Goal: Information Seeking & Learning: Check status

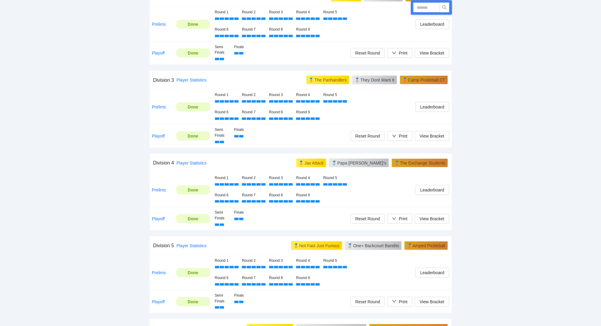
scroll to position [390, 0]
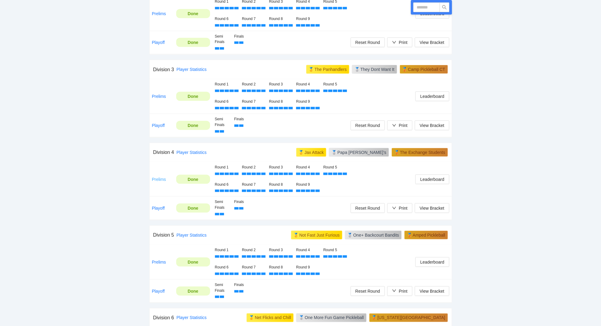
click at [160, 180] on link "Prelims" at bounding box center [159, 179] width 14 height 5
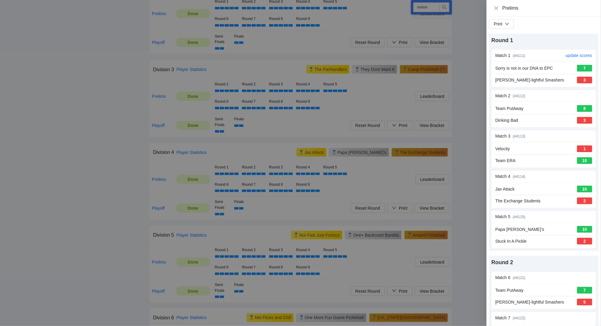
click at [584, 68] on div "7" at bounding box center [585, 68] width 15 height 7
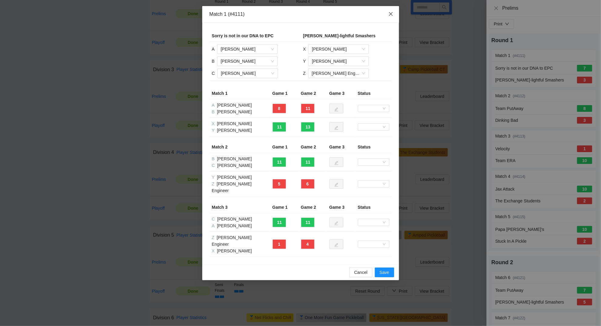
click at [391, 14] on icon "close" at bounding box center [391, 14] width 5 height 5
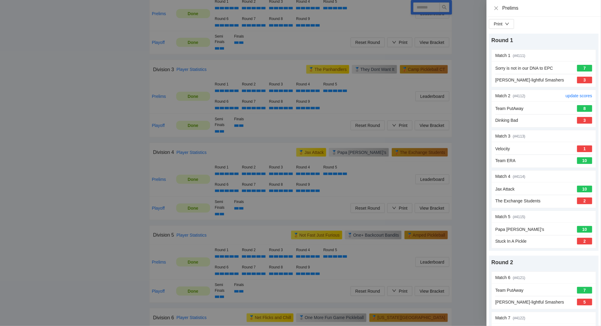
click at [537, 114] on div "Team PutAway 8 Dinking Bad 3" at bounding box center [544, 114] width 97 height 18
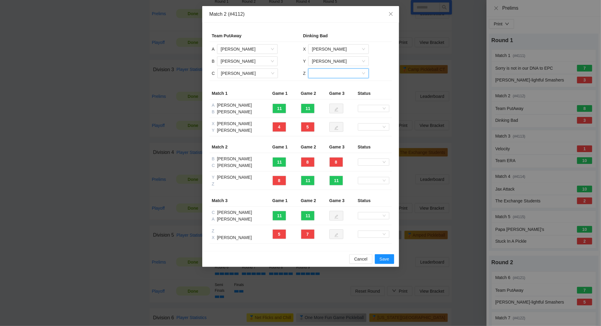
click at [365, 73] on div at bounding box center [338, 73] width 61 height 10
click at [330, 85] on div "[PERSON_NAME]" at bounding box center [338, 85] width 53 height 7
click at [388, 260] on span "Save" at bounding box center [385, 259] width 10 height 7
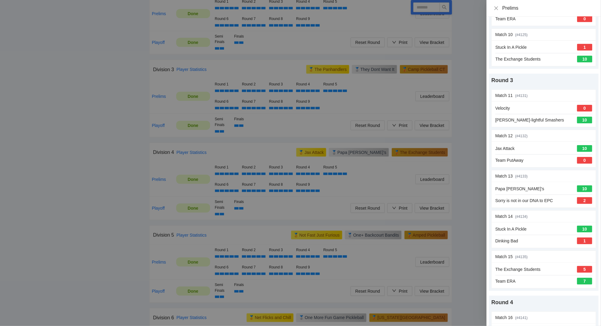
scroll to position [448, 0]
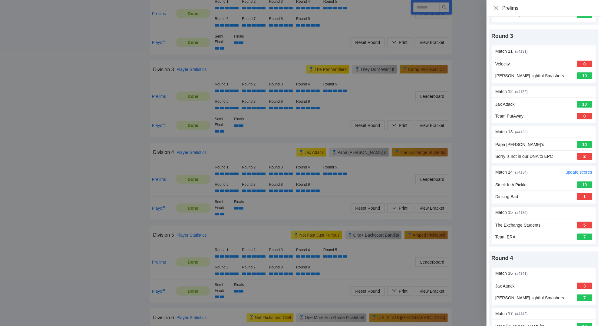
click at [571, 192] on div "Stuck In A Pickle 10 Dinking Bad 1" at bounding box center [544, 191] width 97 height 18
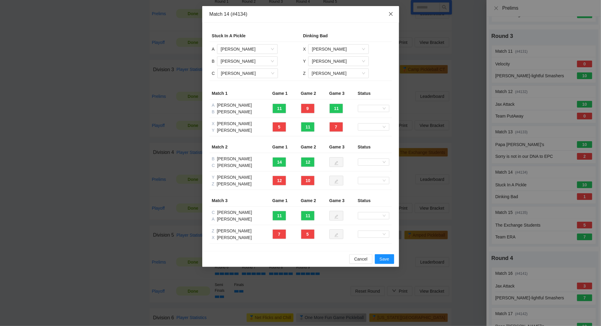
click at [391, 14] on icon "close" at bounding box center [391, 14] width 4 height 4
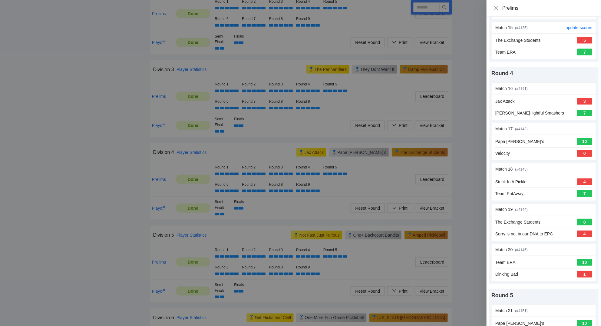
scroll to position [660, 0]
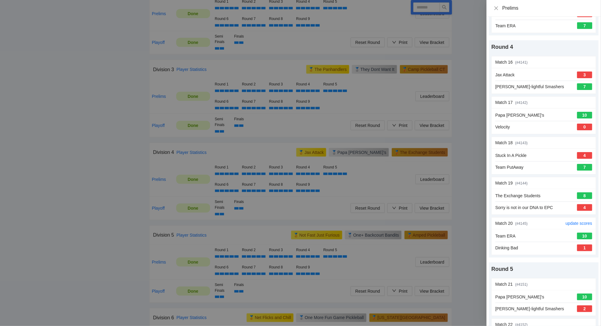
click at [538, 245] on div "Team ERA 10 Dinking Bad 1" at bounding box center [544, 242] width 97 height 18
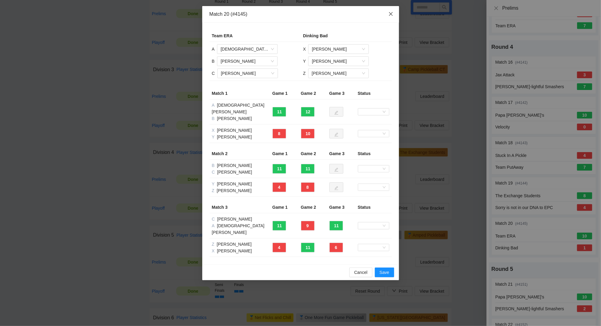
click at [391, 15] on icon "close" at bounding box center [391, 14] width 5 height 5
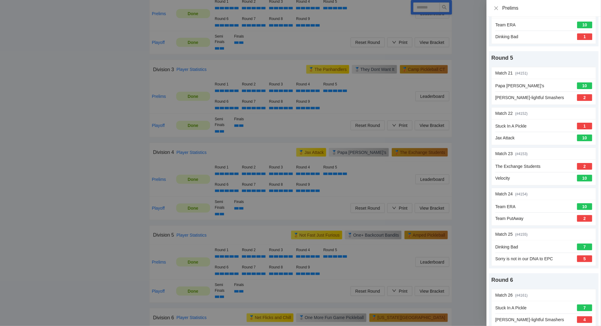
scroll to position [897, 0]
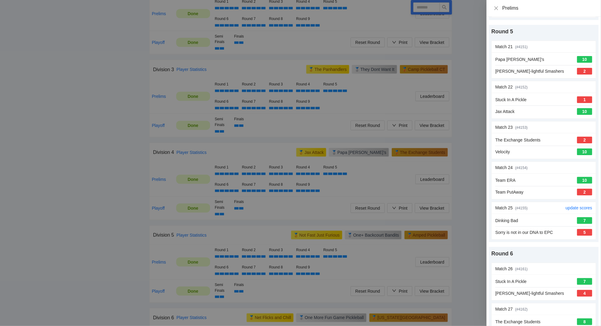
click at [530, 228] on div "Dinking Bad 7 Sorry is not in our DNA to EPC 5" at bounding box center [544, 226] width 97 height 18
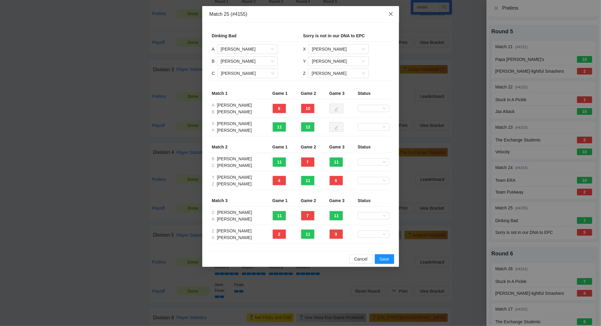
click at [391, 16] on icon "close" at bounding box center [391, 14] width 5 height 5
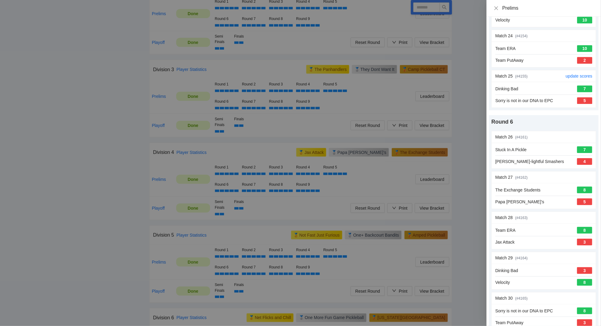
scroll to position [1056, 0]
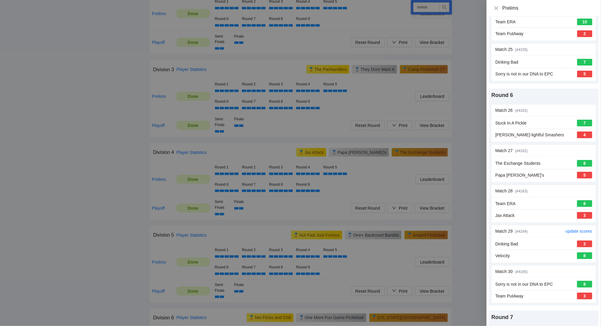
click at [547, 253] on div "Dinking Bad 3 Velocity 8" at bounding box center [544, 250] width 97 height 18
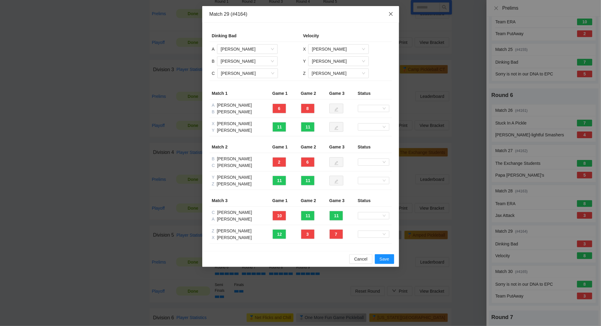
click at [391, 14] on icon "close" at bounding box center [391, 14] width 5 height 5
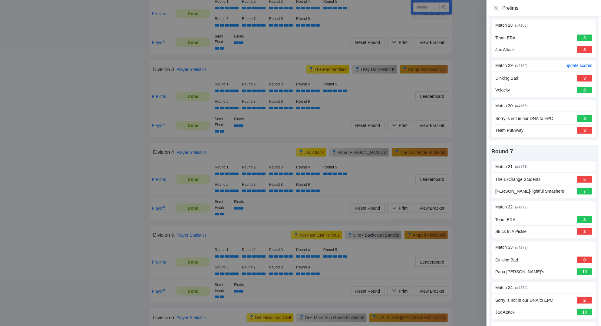
scroll to position [1240, 0]
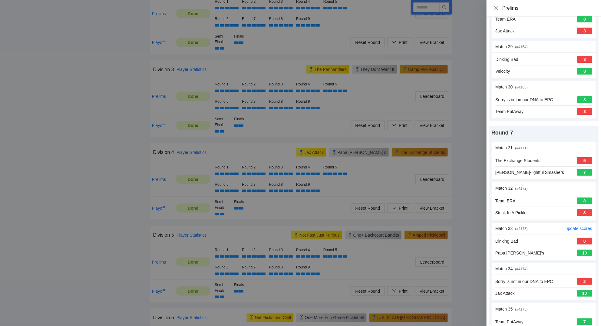
click at [528, 245] on div "Dinking Bad 0" at bounding box center [544, 241] width 97 height 7
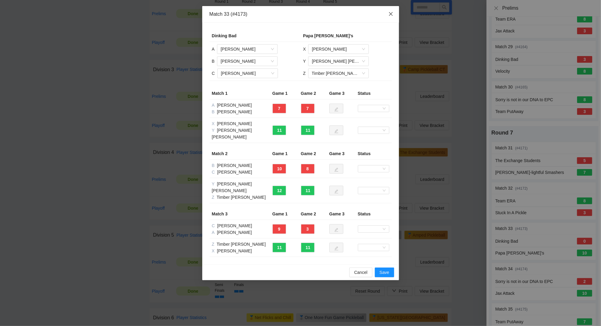
click at [391, 14] on icon "close" at bounding box center [391, 14] width 5 height 5
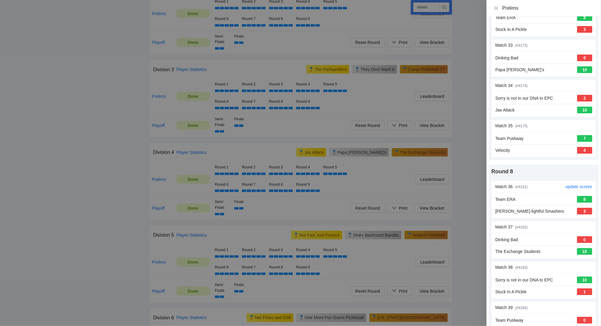
scroll to position [1425, 0]
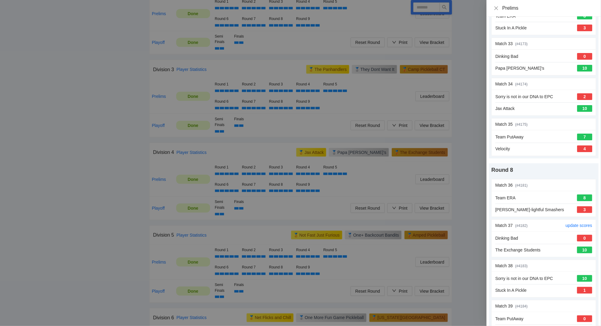
click at [547, 248] on div "Dinking Bad 0 The Exchange Students 10" at bounding box center [544, 244] width 97 height 18
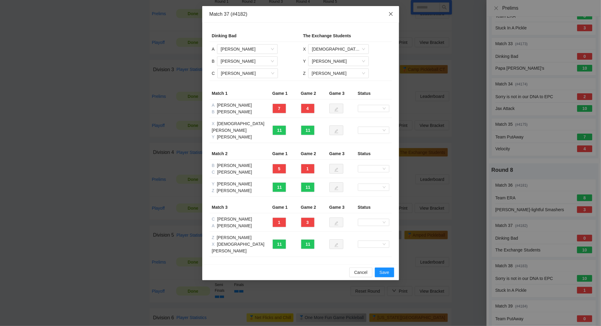
click at [390, 14] on icon "close" at bounding box center [391, 14] width 5 height 5
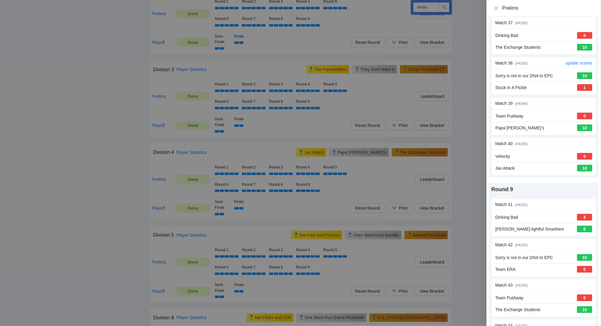
scroll to position [1636, 0]
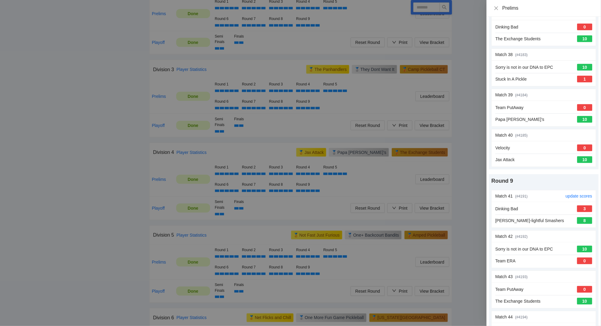
click at [548, 220] on div "Dinking Bad 3 [PERSON_NAME]-lightful Smashers 8" at bounding box center [544, 214] width 97 height 18
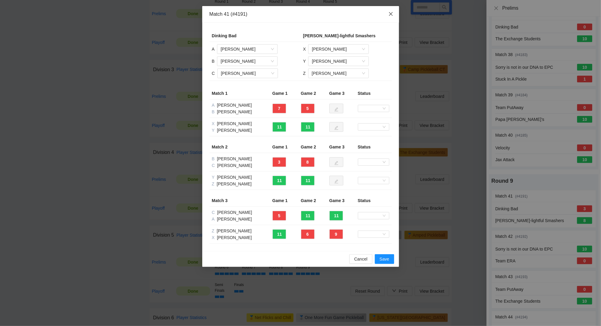
click at [392, 14] on icon "close" at bounding box center [391, 14] width 4 height 4
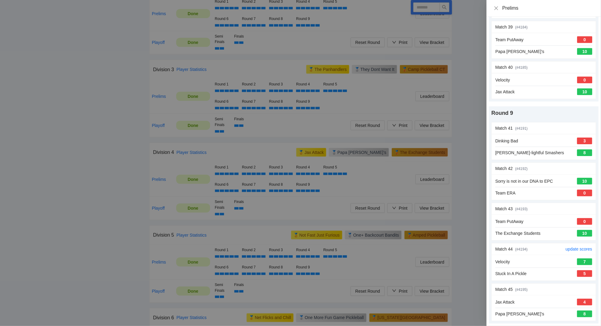
scroll to position [1710, 0]
click at [496, 8] on icon "close" at bounding box center [496, 8] width 5 height 5
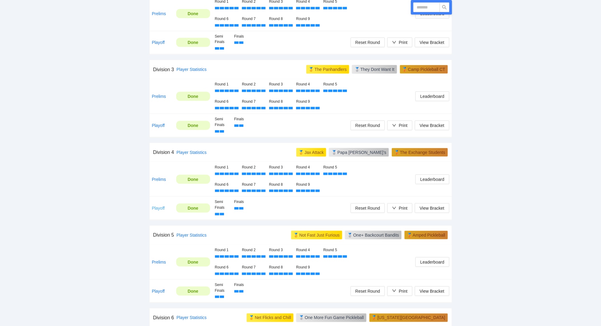
click at [159, 208] on link "Playoff" at bounding box center [158, 208] width 13 height 5
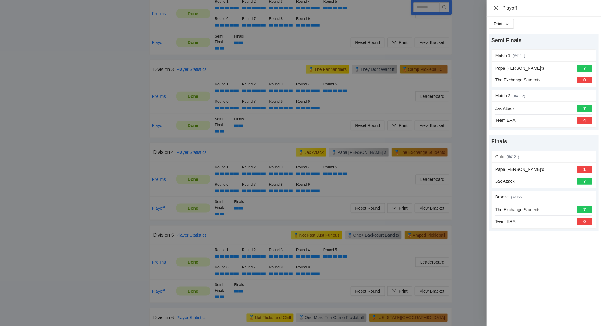
click at [497, 8] on icon "close" at bounding box center [496, 8] width 5 height 5
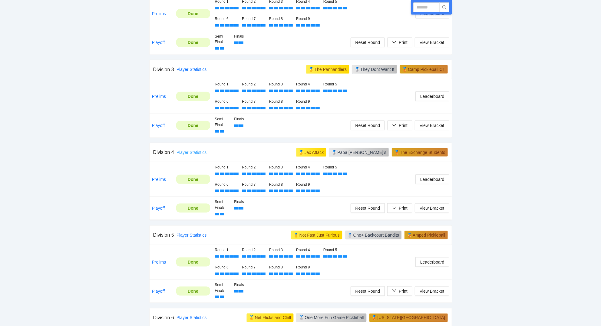
click at [187, 154] on link "Player Statistics" at bounding box center [192, 152] width 30 height 5
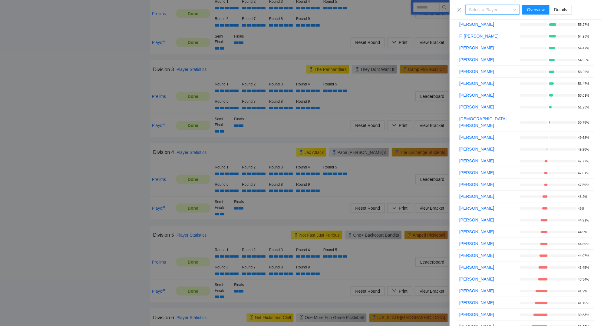
scroll to position [212, 0]
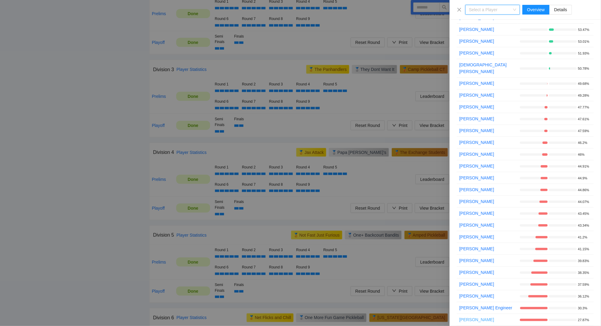
click at [478, 317] on link "[PERSON_NAME]" at bounding box center [477, 319] width 35 height 5
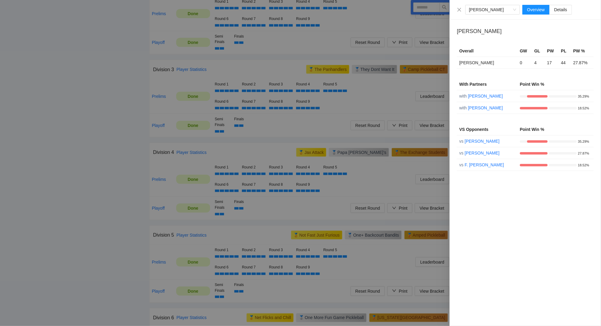
scroll to position [0, 0]
click at [563, 12] on label "Details" at bounding box center [561, 10] width 22 height 10
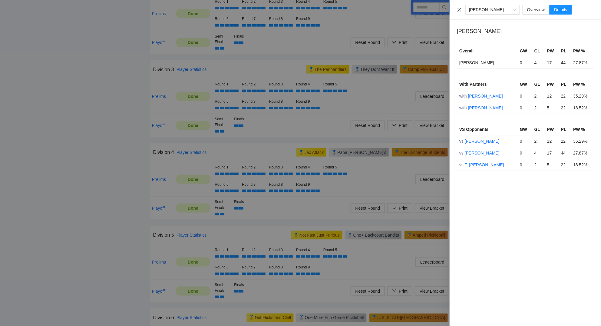
click at [461, 9] on icon "close" at bounding box center [459, 9] width 5 height 5
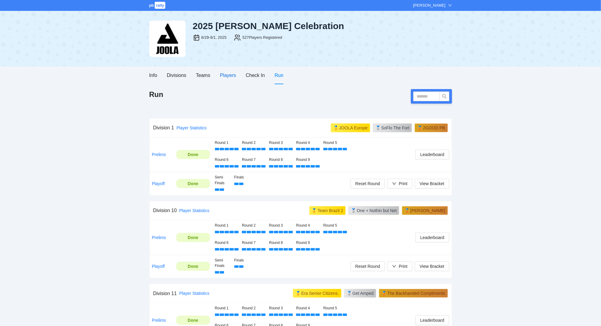
click at [230, 76] on div "Players" at bounding box center [228, 76] width 16 height 8
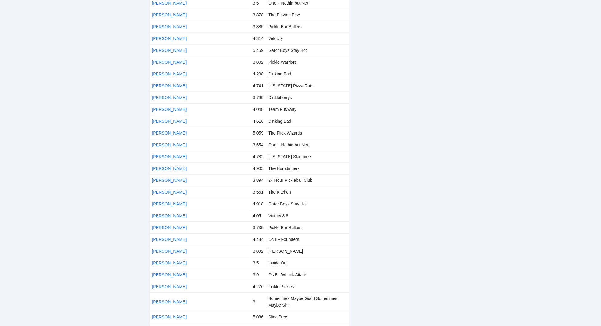
scroll to position [895, 0]
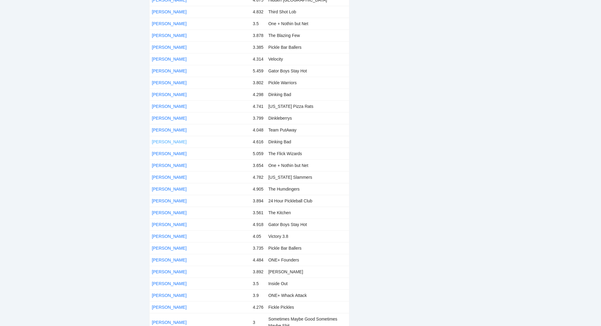
click at [166, 139] on link "[PERSON_NAME]" at bounding box center [169, 141] width 35 height 5
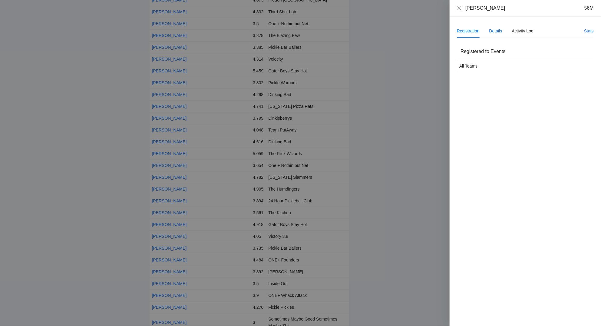
click at [498, 32] on div "Details" at bounding box center [496, 31] width 13 height 7
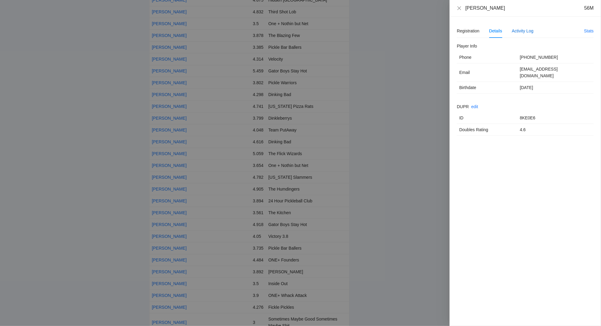
click at [521, 32] on div "Activity Log" at bounding box center [523, 31] width 22 height 7
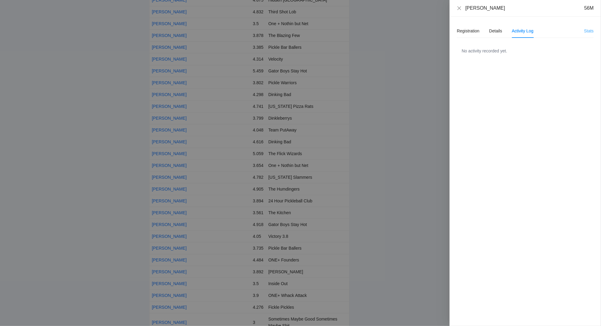
click at [590, 32] on link "Stats" at bounding box center [589, 30] width 10 height 5
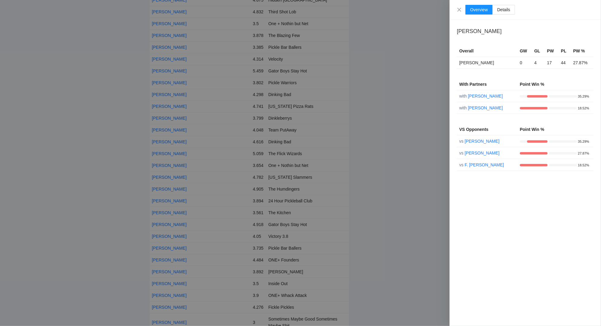
click at [537, 95] on div at bounding box center [534, 96] width 28 height 7
click at [504, 9] on span "Details" at bounding box center [504, 9] width 13 height 5
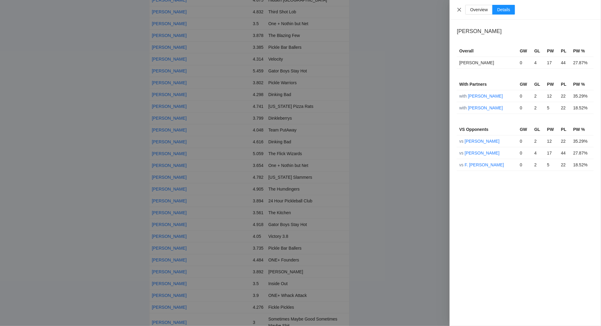
click at [459, 9] on icon "close" at bounding box center [459, 9] width 5 height 5
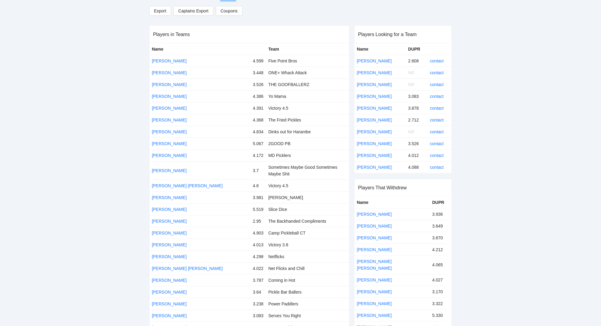
scroll to position [0, 0]
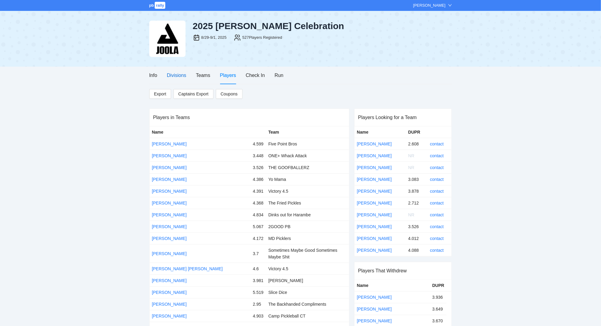
click at [173, 76] on div "Divisions" at bounding box center [176, 76] width 19 height 8
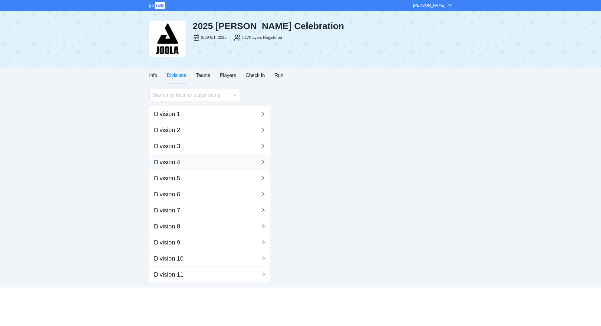
click at [169, 162] on div "Division 4" at bounding box center [167, 162] width 26 height 8
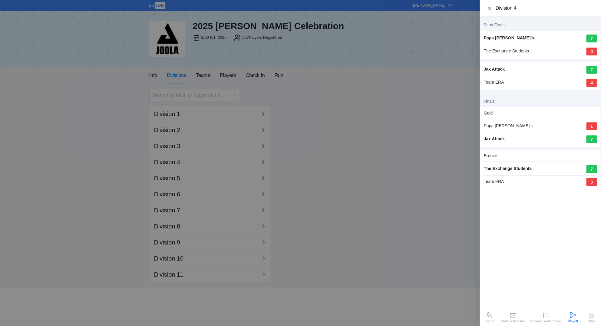
click at [489, 9] on icon "close" at bounding box center [490, 8] width 4 height 4
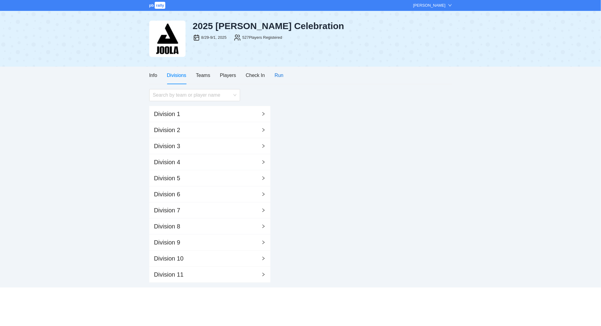
click at [279, 76] on div "Run" at bounding box center [279, 76] width 9 height 8
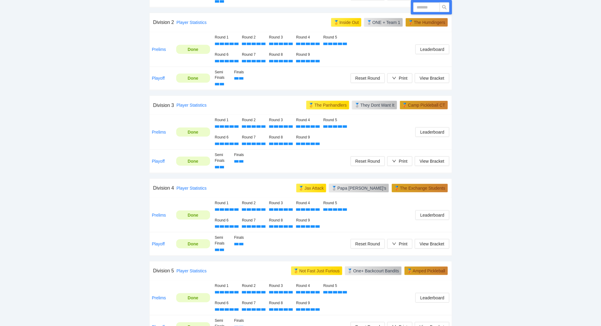
scroll to position [357, 0]
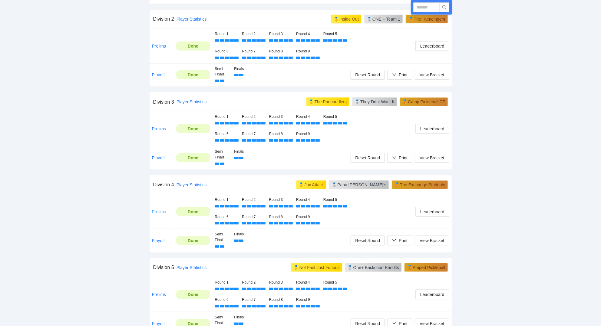
click at [159, 212] on link "Prelims" at bounding box center [159, 211] width 14 height 5
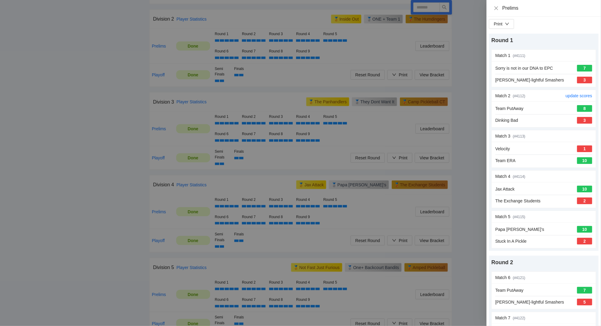
click at [547, 115] on hr at bounding box center [544, 114] width 97 height 0
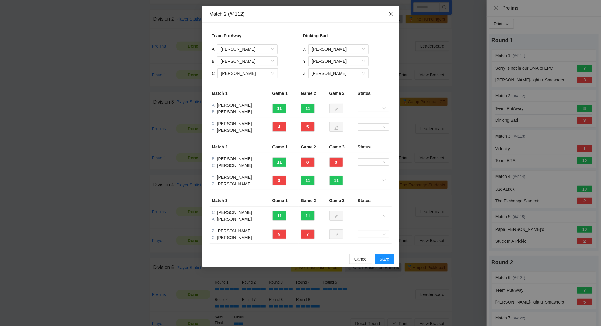
click at [392, 14] on icon "close" at bounding box center [391, 14] width 5 height 5
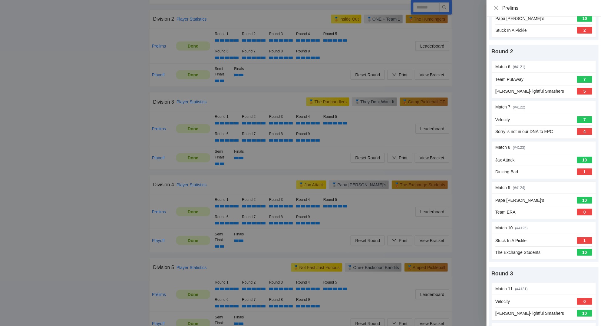
scroll to position [237, 0]
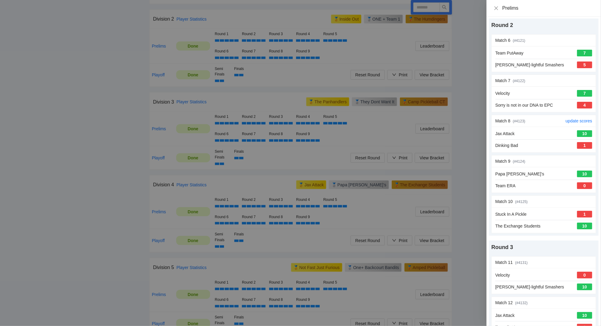
click at [528, 142] on div "Jax Attack 10 Dinking Bad 1" at bounding box center [544, 139] width 97 height 18
